Goal: Information Seeking & Learning: Find specific page/section

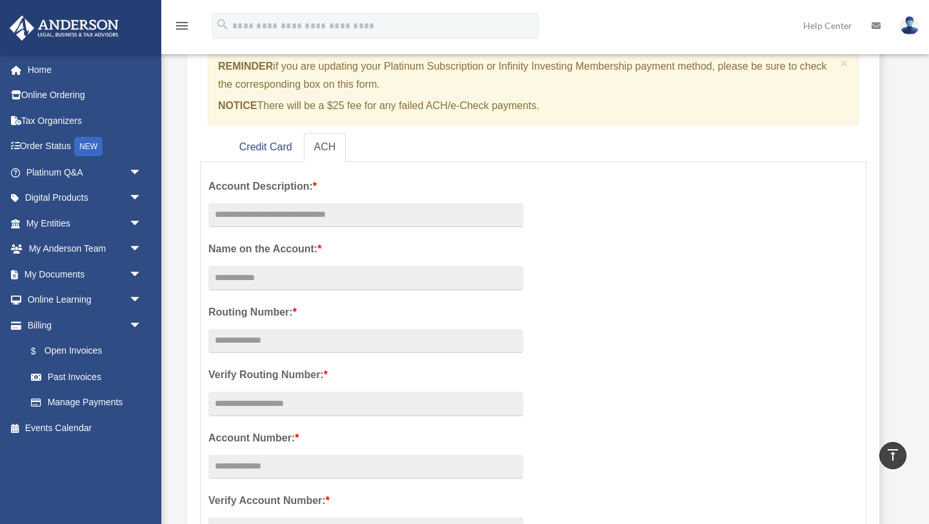
scroll to position [117, 0]
click at [266, 148] on link "Credit Card" at bounding box center [266, 148] width 74 height 29
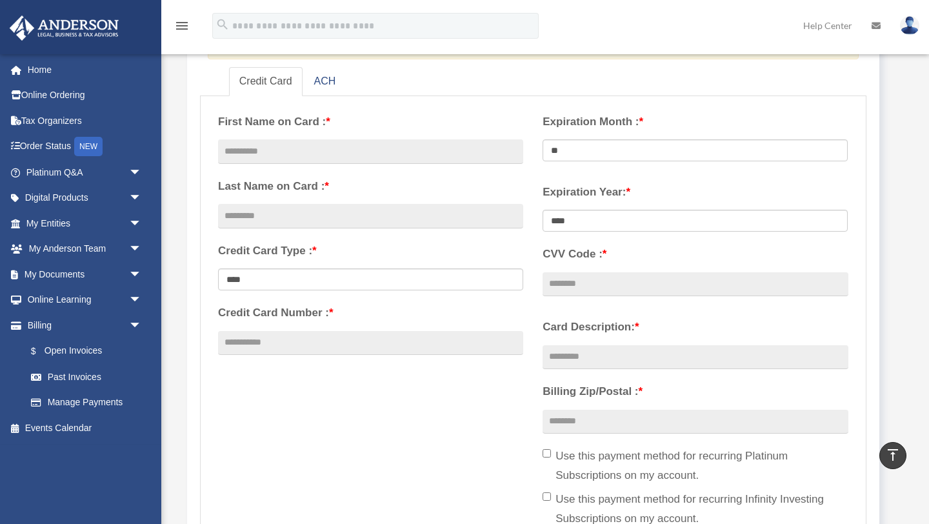
scroll to position [183, 0]
click at [79, 274] on link "My Documents arrow_drop_down" at bounding box center [85, 274] width 152 height 26
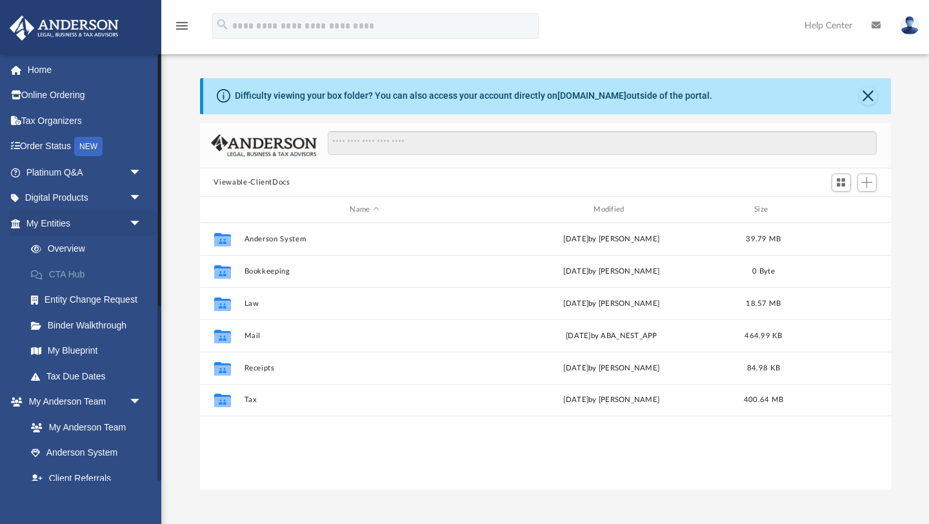
scroll to position [293, 691]
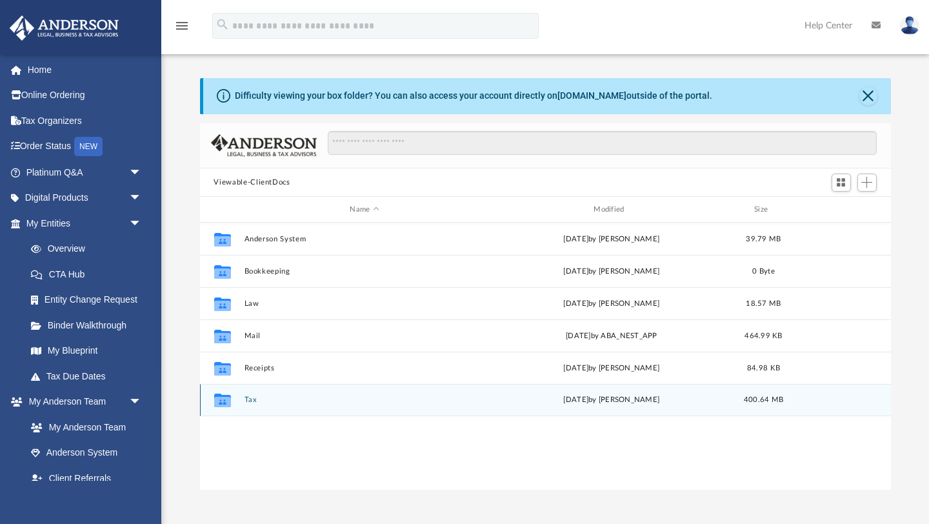
click at [220, 401] on icon "grid" at bounding box center [222, 400] width 17 height 14
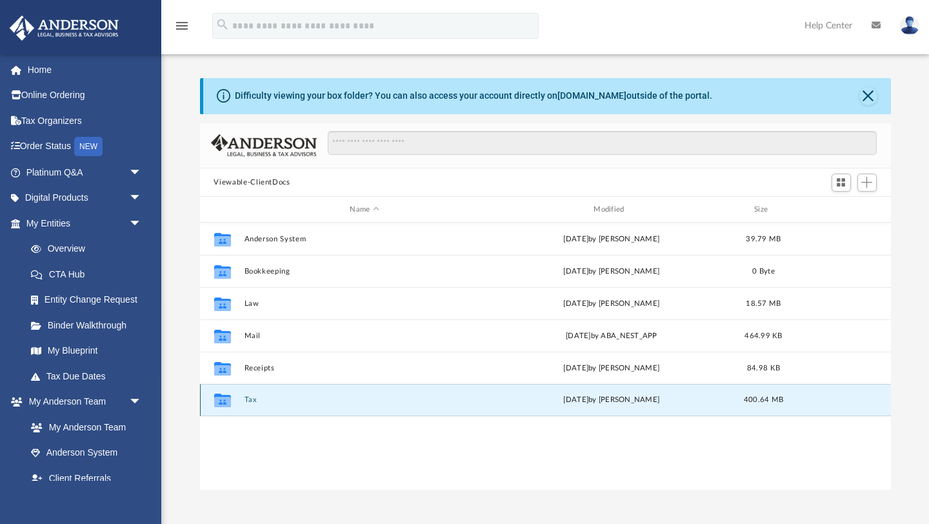
click at [220, 401] on icon "grid" at bounding box center [222, 400] width 17 height 14
click at [248, 399] on button "Tax" at bounding box center [364, 400] width 241 height 8
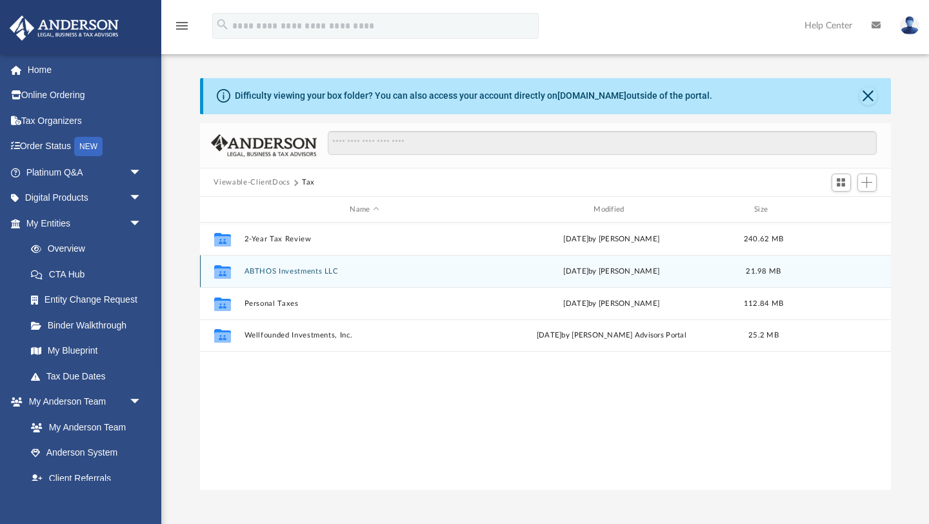
click at [262, 269] on button "ABTHOS Investments LLC" at bounding box center [364, 271] width 241 height 8
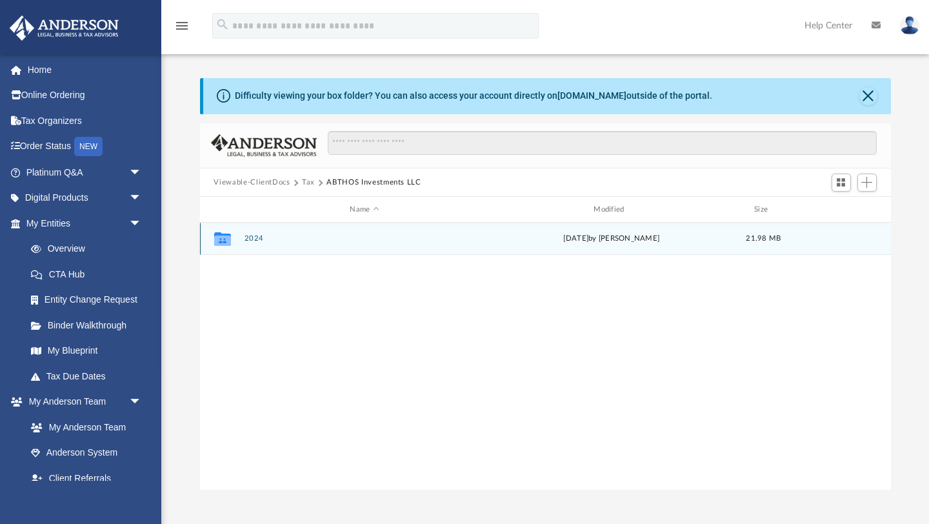
click at [226, 240] on icon "grid" at bounding box center [222, 240] width 17 height 10
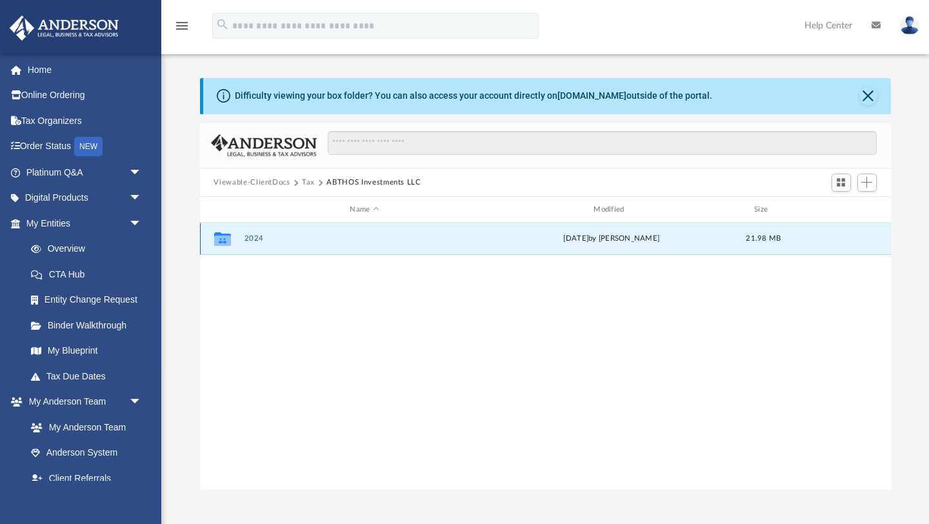
click at [254, 239] on button "2024" at bounding box center [364, 239] width 241 height 8
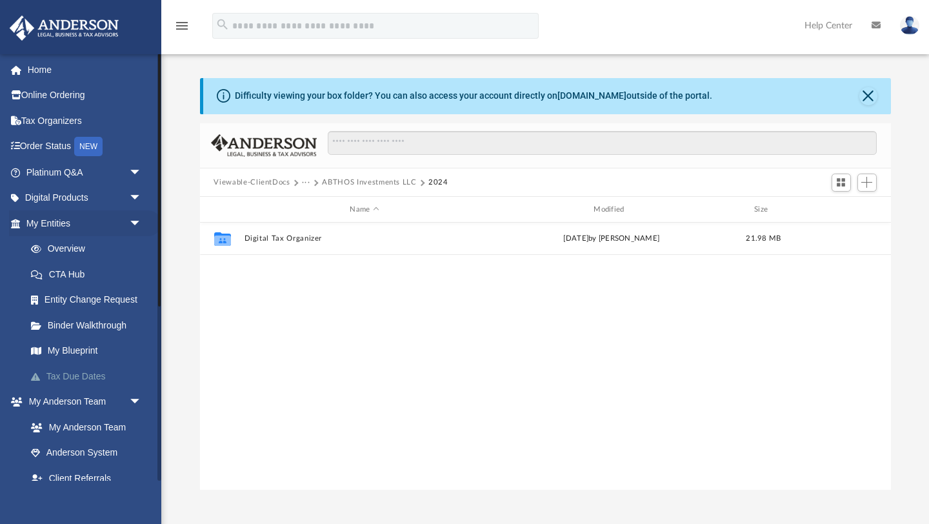
click at [84, 375] on link "Tax Due Dates" at bounding box center [89, 376] width 143 height 26
